Goal: Book appointment/travel/reservation

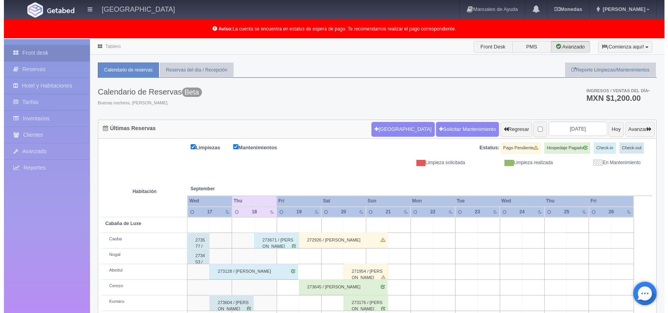
scroll to position [109, 0]
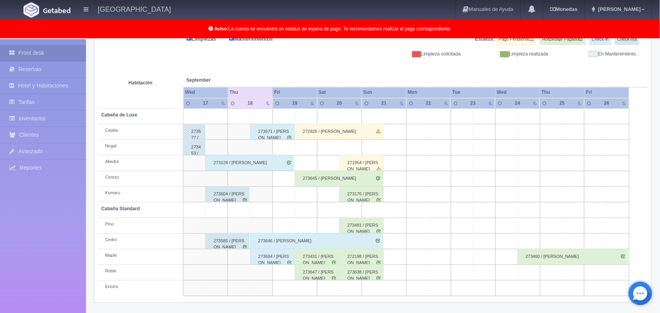
click at [306, 145] on td at bounding box center [306, 148] width 22 height 16
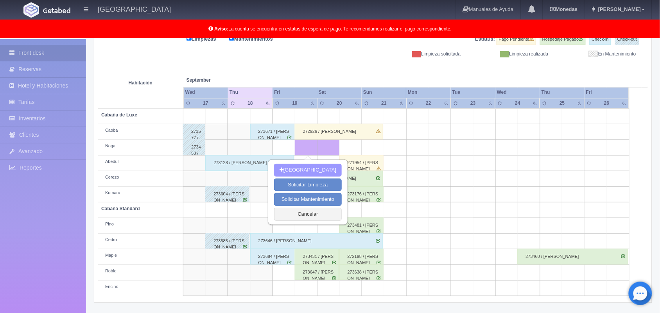
click at [311, 167] on button "[GEOGRAPHIC_DATA]" at bounding box center [308, 170] width 68 height 13
type input "[DATE]"
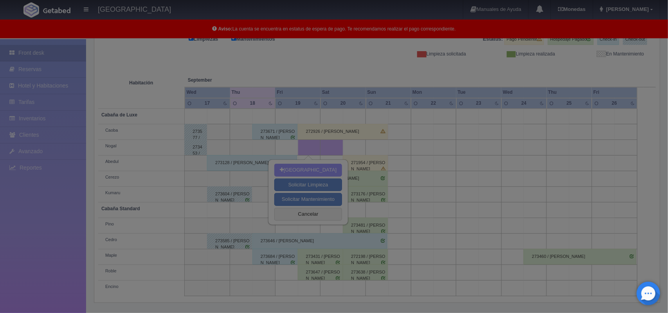
scroll to position [108, 0]
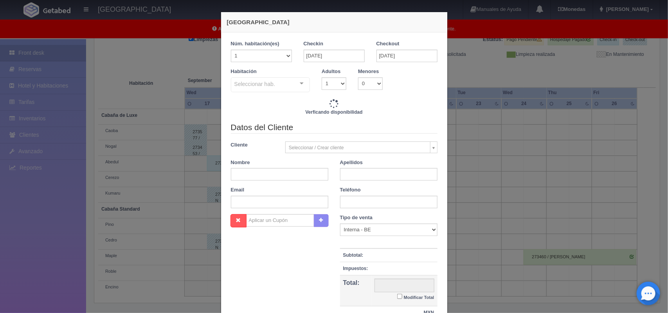
checkbox input "false"
type input "1800.00"
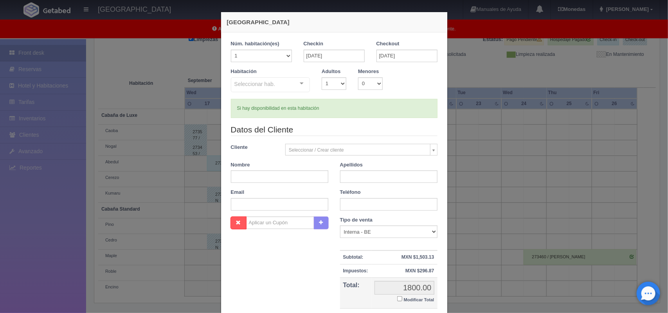
checkbox input "false"
click at [380, 56] on input "[DATE]" at bounding box center [406, 56] width 61 height 13
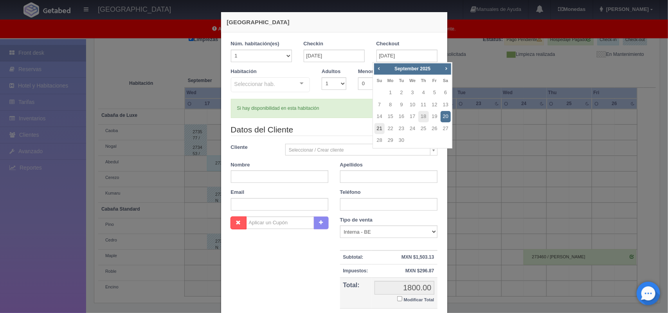
click at [383, 124] on link "21" at bounding box center [379, 128] width 10 height 11
type input "[DATE]"
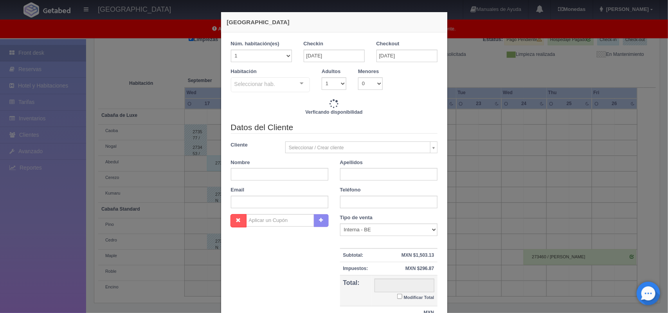
checkbox input "false"
type input "4020.00"
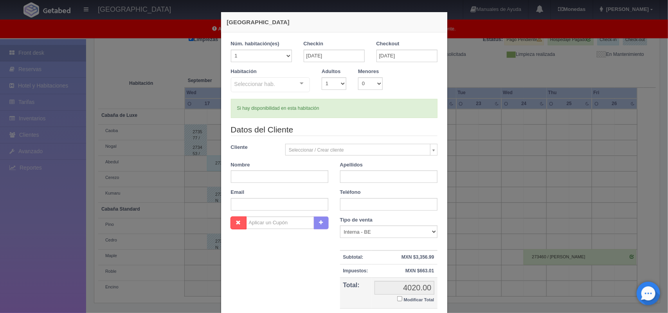
checkbox input "false"
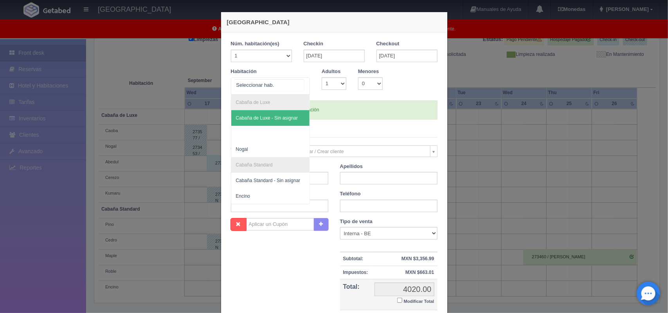
click at [298, 83] on div at bounding box center [302, 84] width 16 height 12
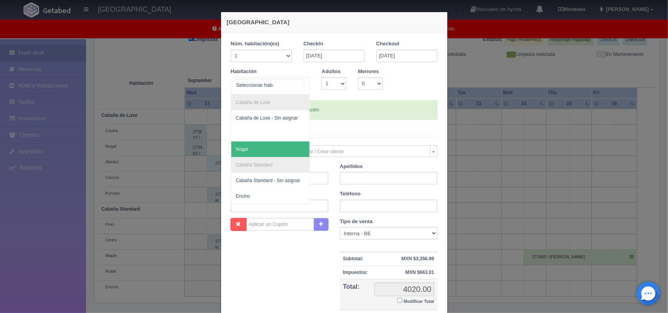
click at [257, 149] on span "Nogal" at bounding box center [270, 150] width 79 height 16
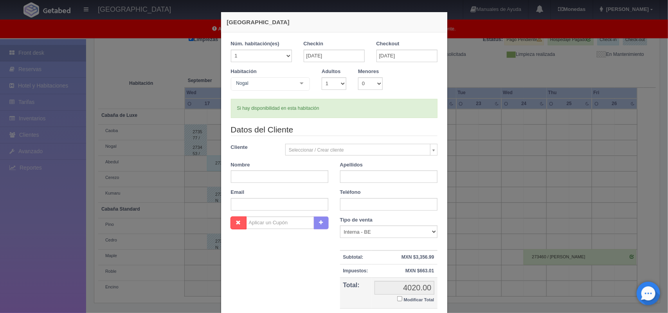
checkbox input "false"
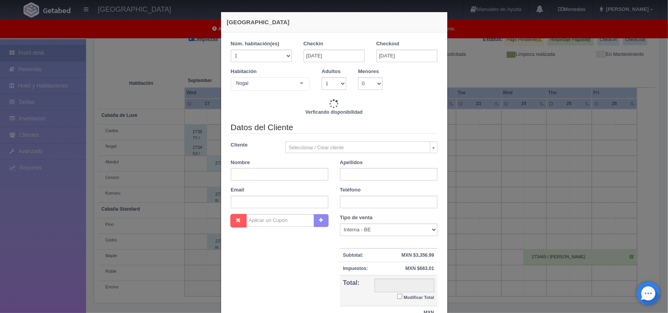
type input "4020.00"
checkbox input "false"
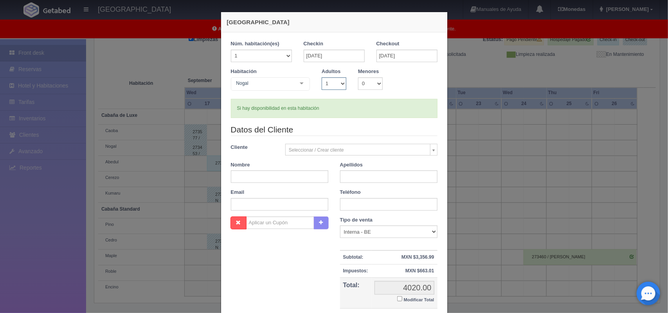
click at [338, 84] on select "1 2 3 4 5 6 7 8 9 10" at bounding box center [333, 83] width 25 height 13
select select "2"
click at [321, 77] on select "1 2 3 4 5 6 7 8 9 10" at bounding box center [333, 83] width 25 height 13
checkbox input "false"
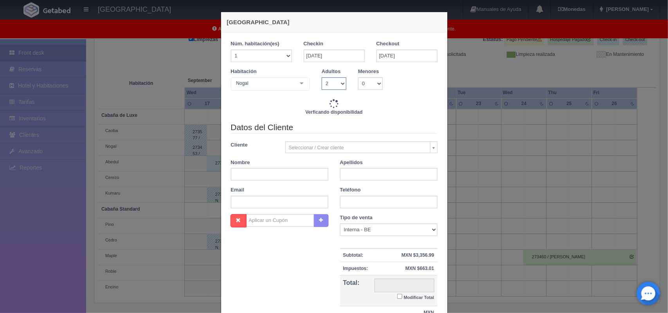
type input "4020.00"
checkbox input "false"
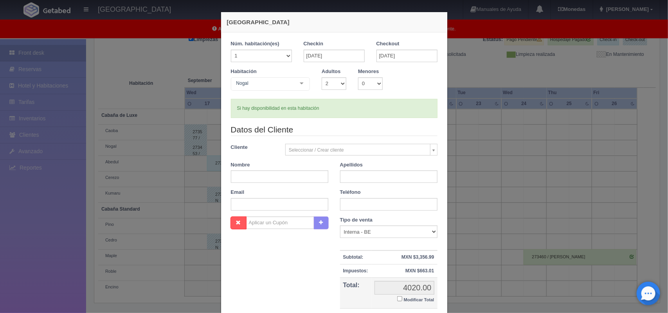
click at [412, 147] on body "[GEOGRAPHIC_DATA] Manuales de Ayuda Actualizaciones recientes [GEOGRAPHIC_DATA]…" at bounding box center [334, 122] width 668 height 383
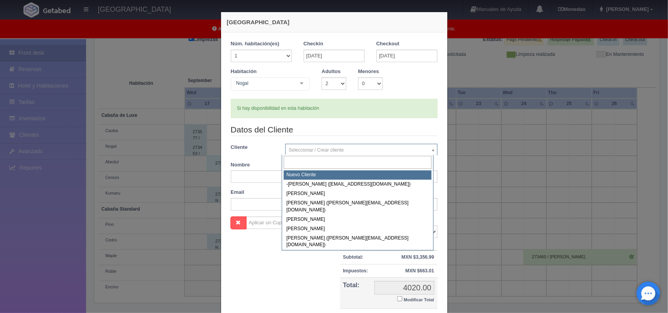
click at [390, 161] on input "text" at bounding box center [358, 162] width 148 height 13
drag, startPoint x: 390, startPoint y: 161, endPoint x: 354, endPoint y: 188, distance: 45.1
select select "92272"
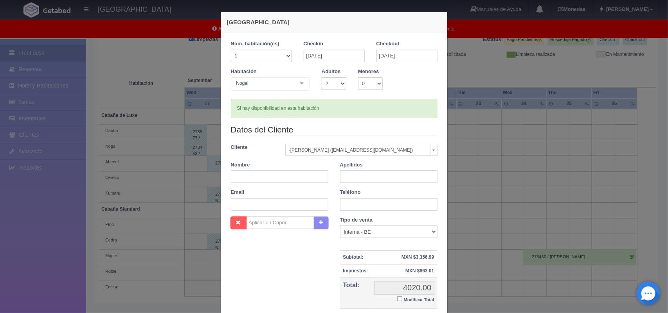
type input "-[PERSON_NAME]"
type input "[PERSON_NAME]"
type input "[EMAIL_ADDRESS][DOMAIN_NAME]"
click at [429, 149] on body "[GEOGRAPHIC_DATA] Manuales de Ayuda Actualizaciones recientes [GEOGRAPHIC_DATA]…" at bounding box center [334, 122] width 668 height 383
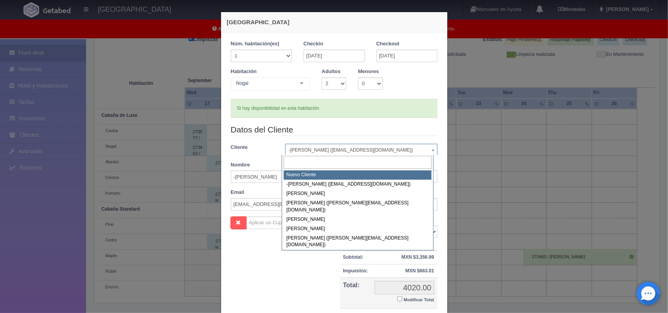
select select "-1"
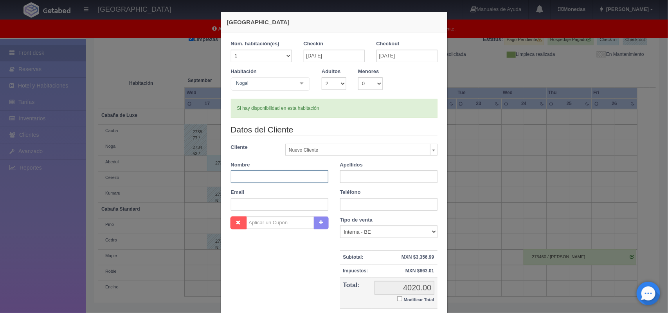
click at [289, 174] on input "text" at bounding box center [279, 177] width 97 height 13
type input "[PERSON_NAME]"
click at [354, 177] on input "text" at bounding box center [388, 177] width 97 height 13
type input "[PERSON_NAME]"
click at [300, 199] on input "text" at bounding box center [279, 204] width 97 height 13
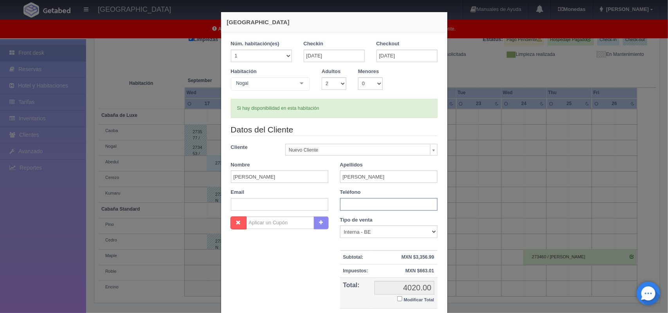
click at [366, 202] on input "text" at bounding box center [388, 204] width 97 height 13
type input "7361089763"
click at [397, 300] on input "Modificar Total" at bounding box center [399, 298] width 5 height 5
checkbox input "true"
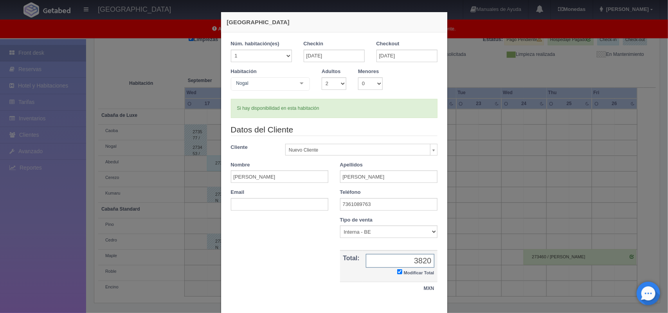
type input "3820.00"
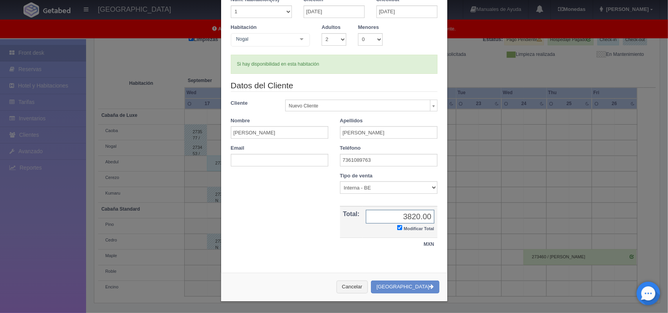
scroll to position [45, 0]
click at [415, 285] on button "[GEOGRAPHIC_DATA]" at bounding box center [405, 286] width 68 height 13
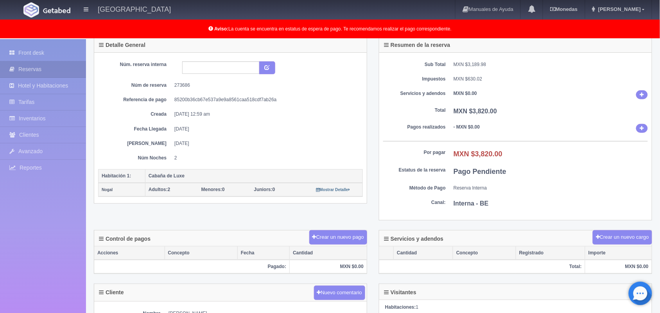
scroll to position [59, 0]
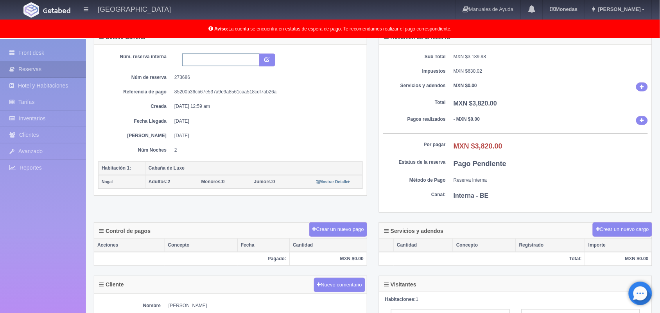
click at [232, 61] on input "text" at bounding box center [220, 60] width 77 height 13
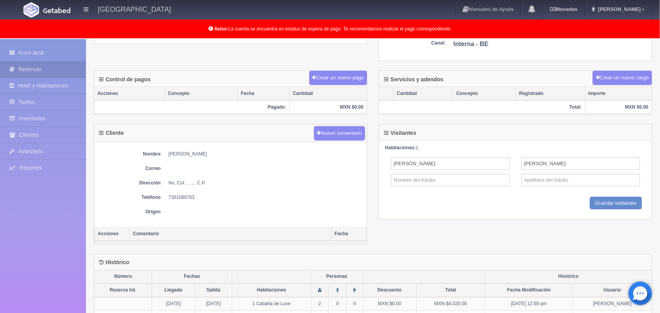
scroll to position [234, 0]
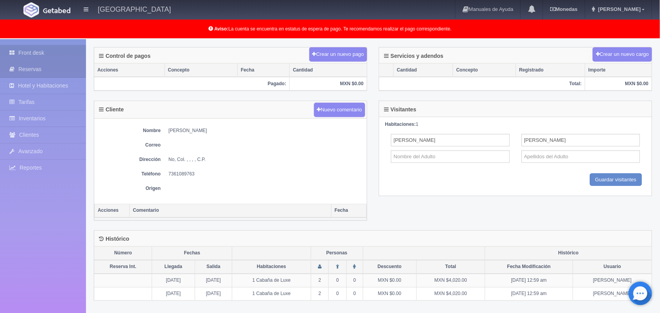
click at [44, 55] on link "Front desk" at bounding box center [43, 53] width 86 height 16
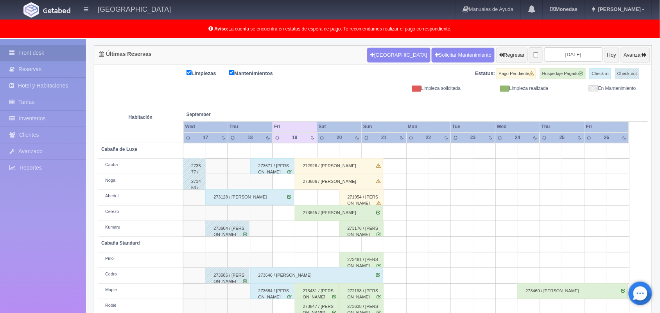
scroll to position [109, 0]
